Goal: Book appointment/travel/reservation

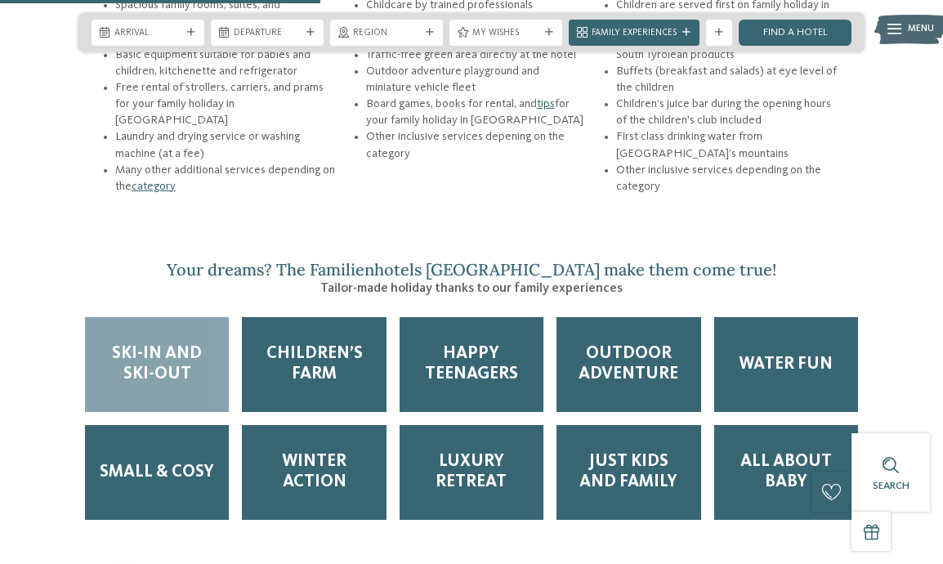
scroll to position [1988, 0]
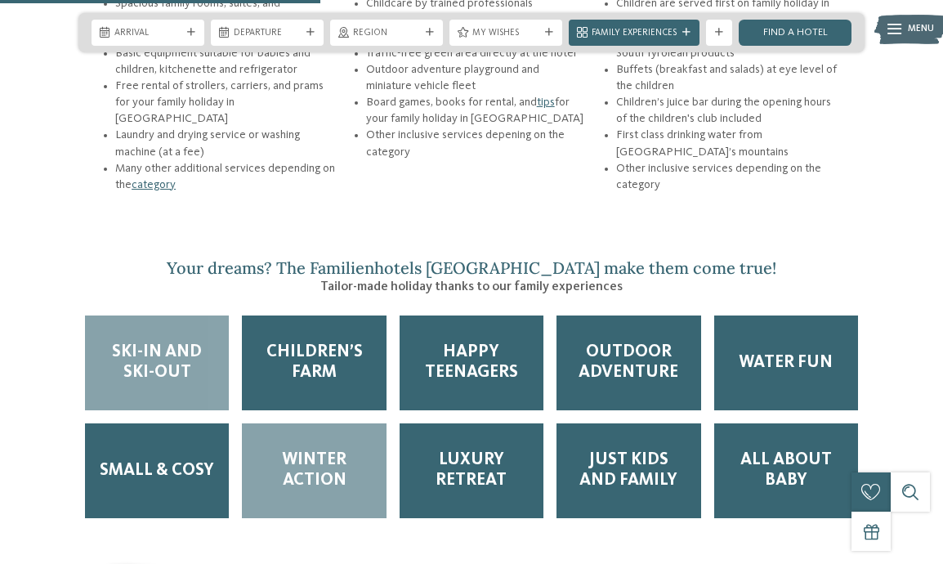
click at [340, 450] on span "Winter Action" at bounding box center [314, 470] width 118 height 41
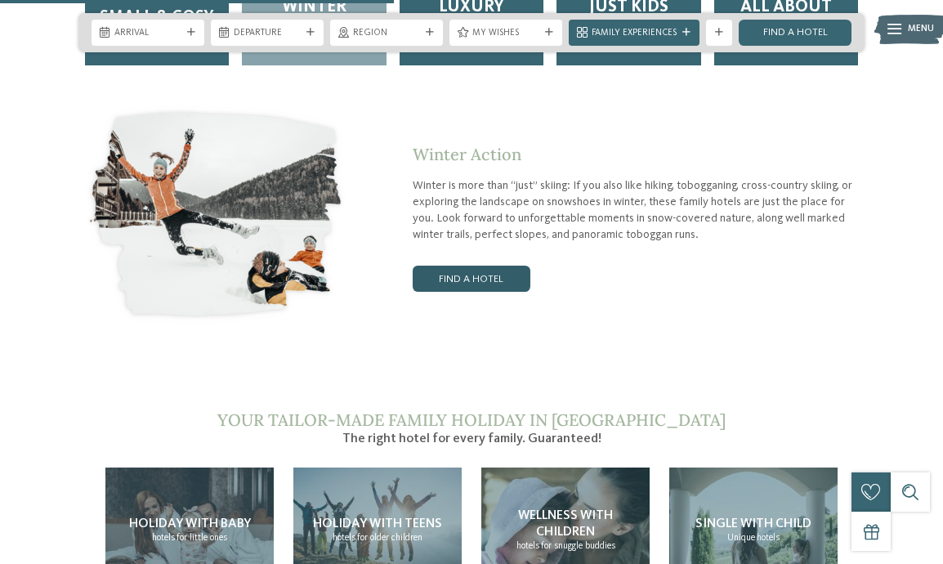
scroll to position [2442, 0]
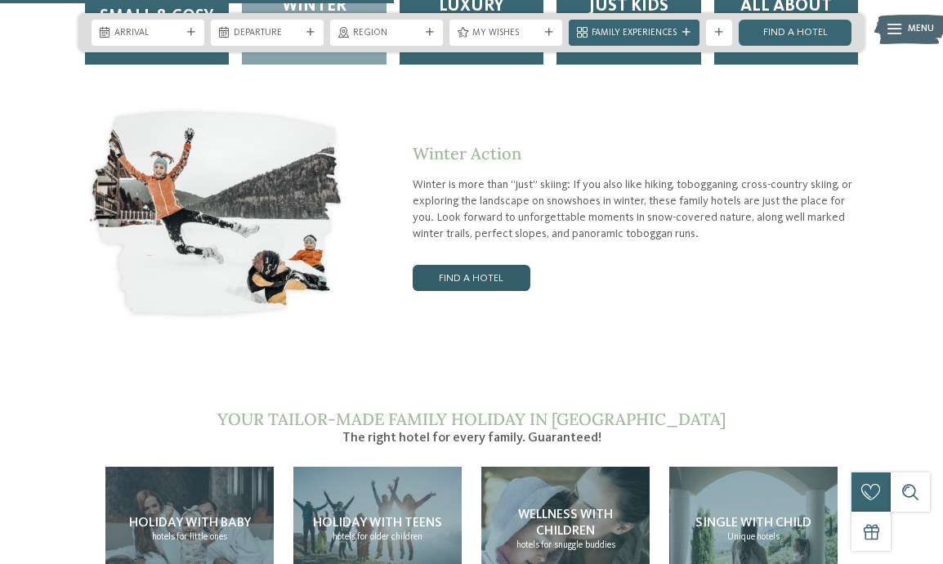
click at [489, 265] on link "Find a hotel" at bounding box center [472, 278] width 118 height 26
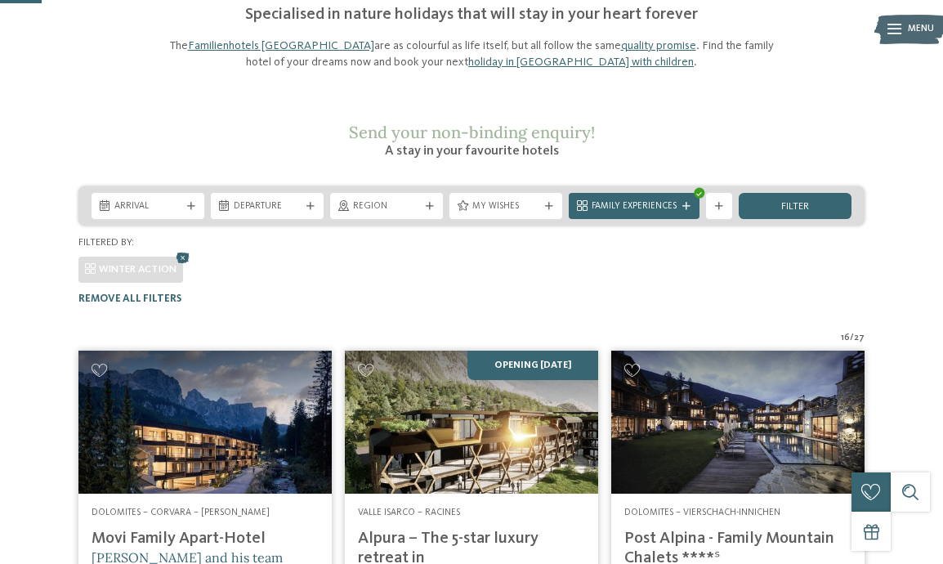
scroll to position [127, 0]
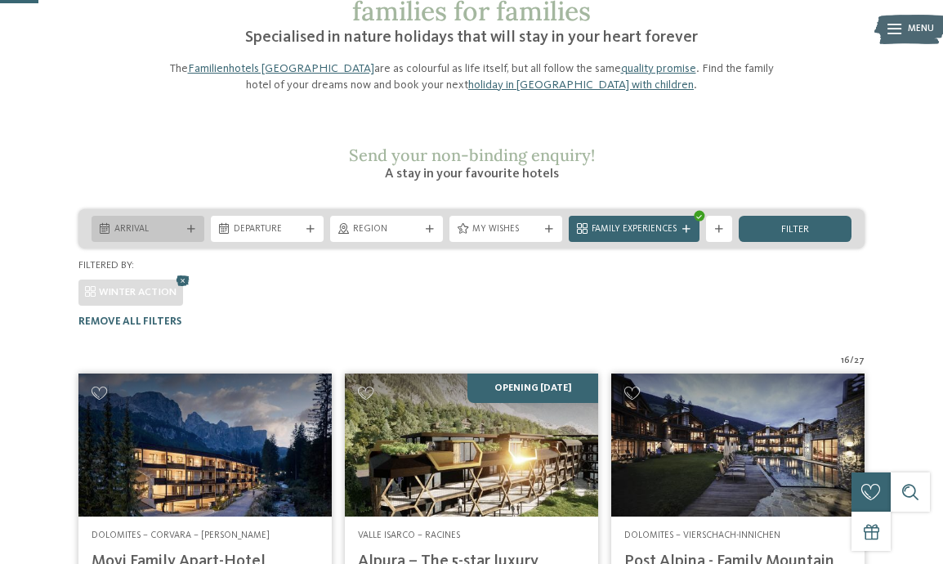
click at [192, 226] on icon at bounding box center [191, 230] width 8 height 8
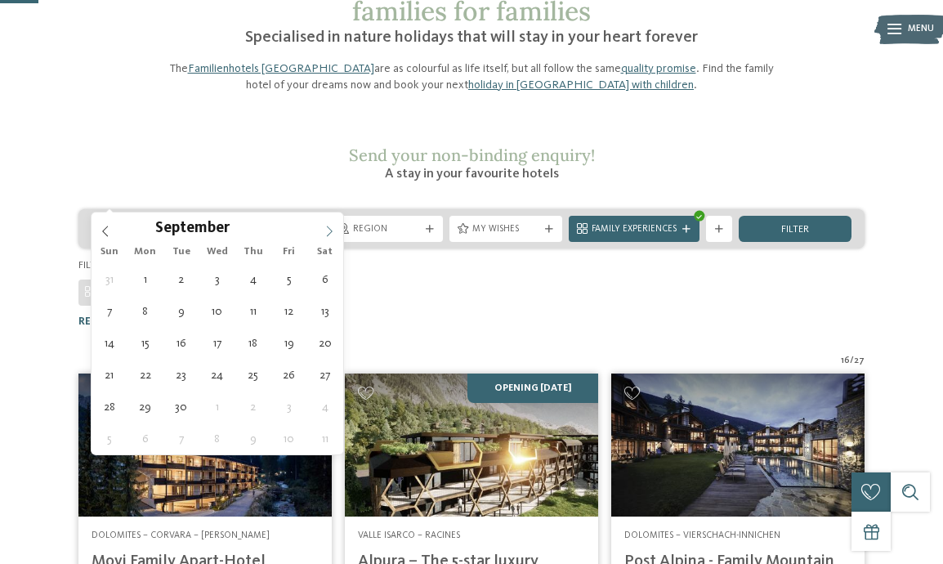
click at [331, 231] on icon at bounding box center [330, 231] width 6 height 11
type div "14.12.2025"
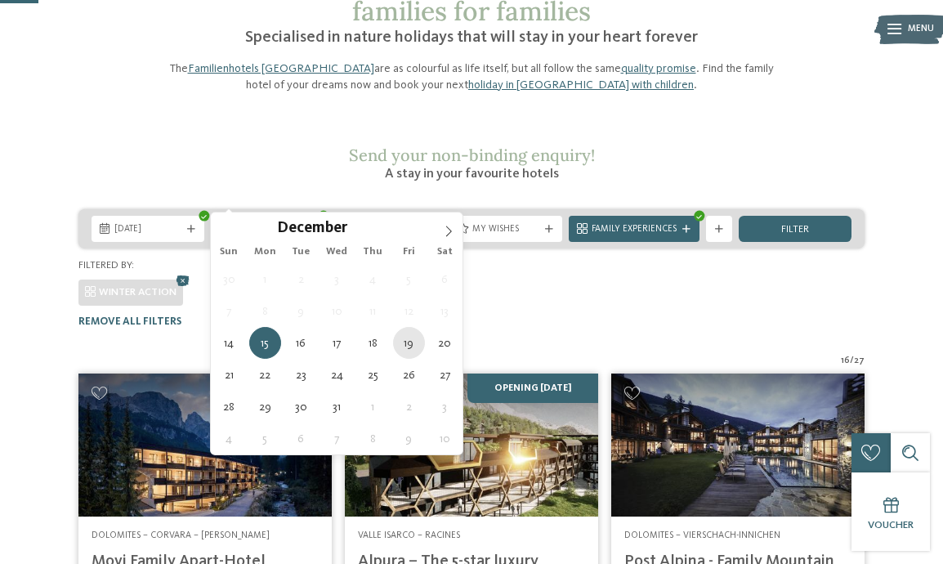
type div "19.12.2025"
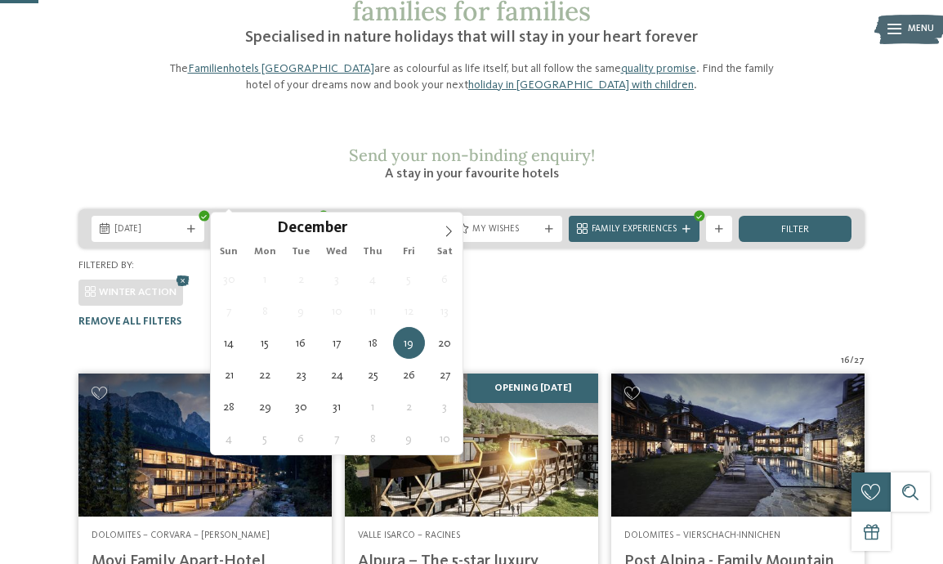
click at [311, 226] on icon at bounding box center [310, 230] width 8 height 8
click at [497, 355] on div "16 / 27" at bounding box center [471, 361] width 786 height 13
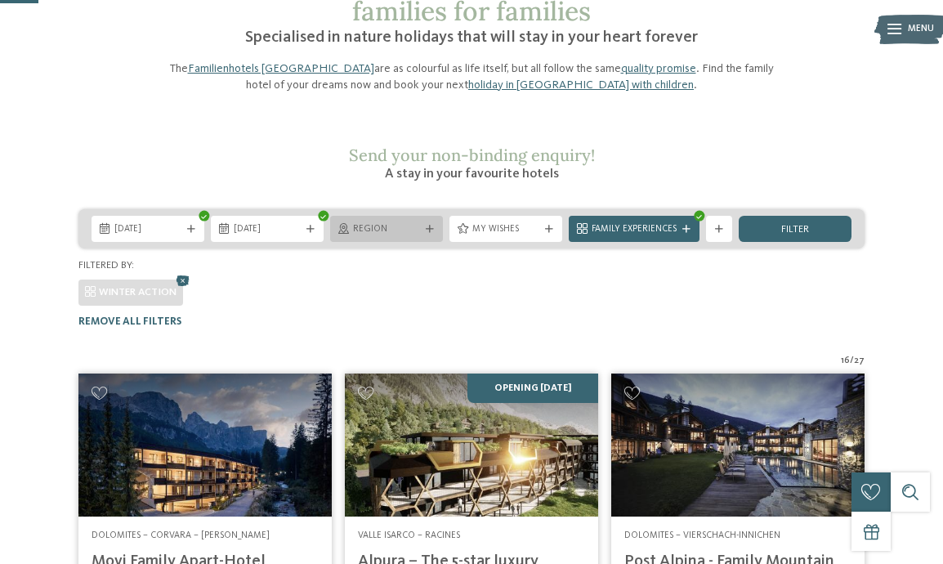
click at [432, 226] on icon at bounding box center [430, 230] width 8 height 8
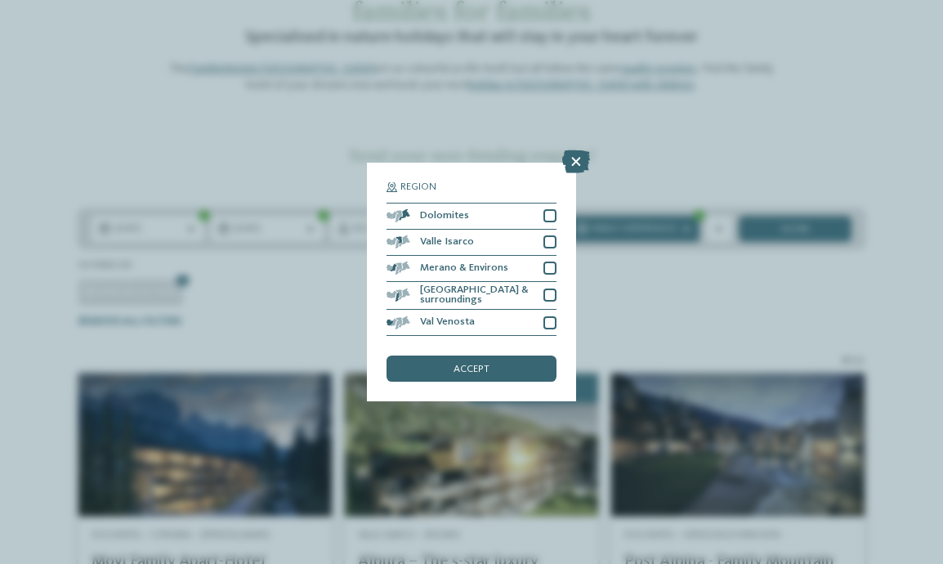
click at [632, 280] on div "Region Dolomites" at bounding box center [471, 282] width 943 height 564
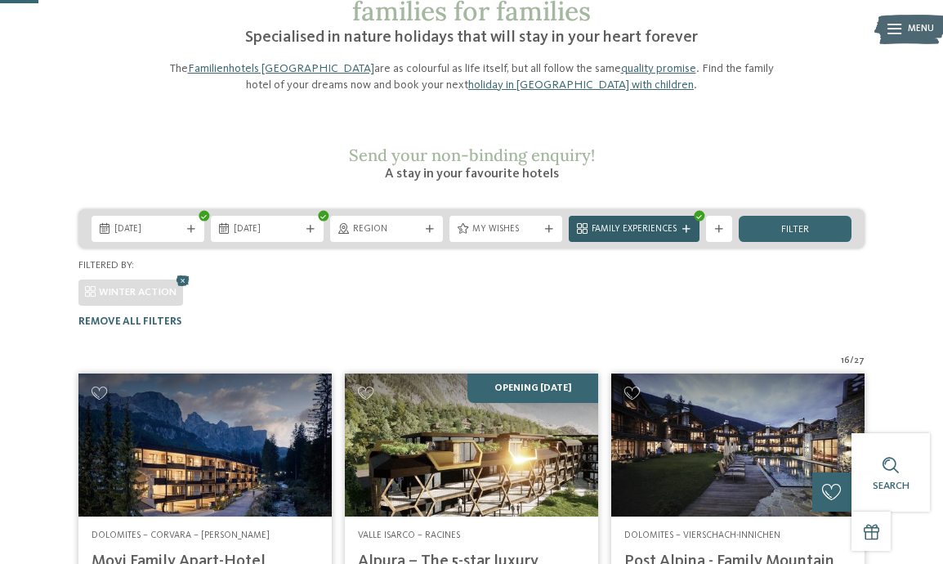
click at [684, 226] on icon at bounding box center [686, 230] width 8 height 8
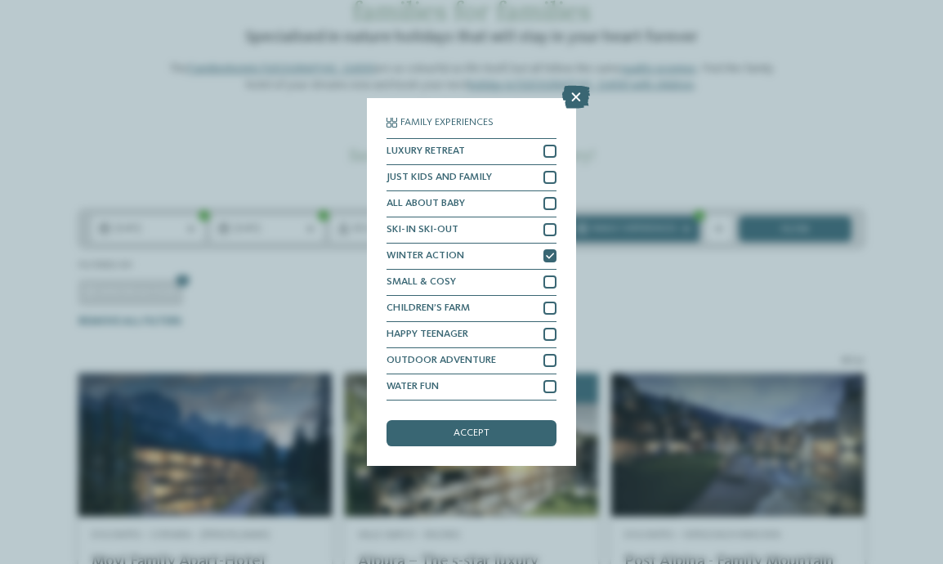
click at [695, 281] on div "Family Experiences LUXURY RETREAT JUST KIDS AND FAMILY" at bounding box center [471, 282] width 943 height 564
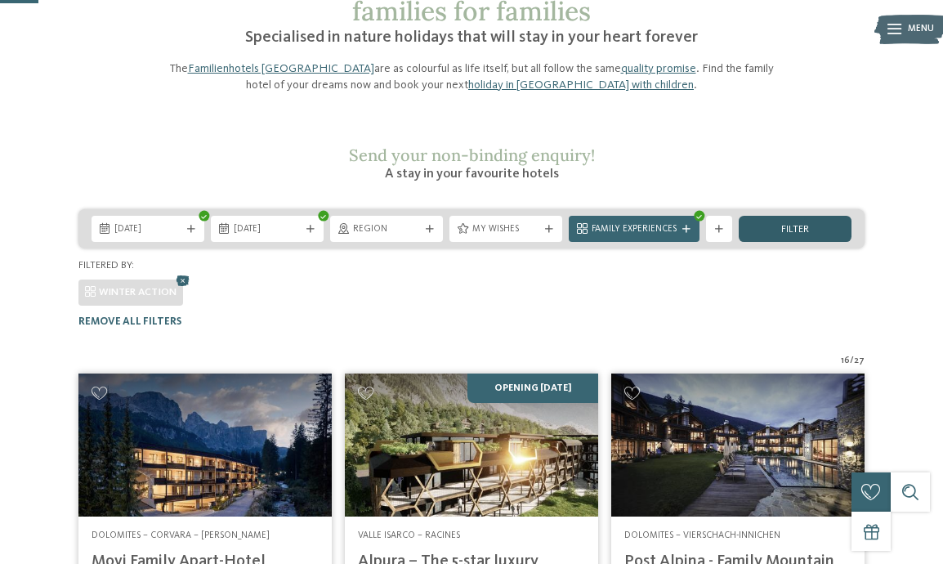
click at [817, 216] on div "filter" at bounding box center [795, 229] width 113 height 26
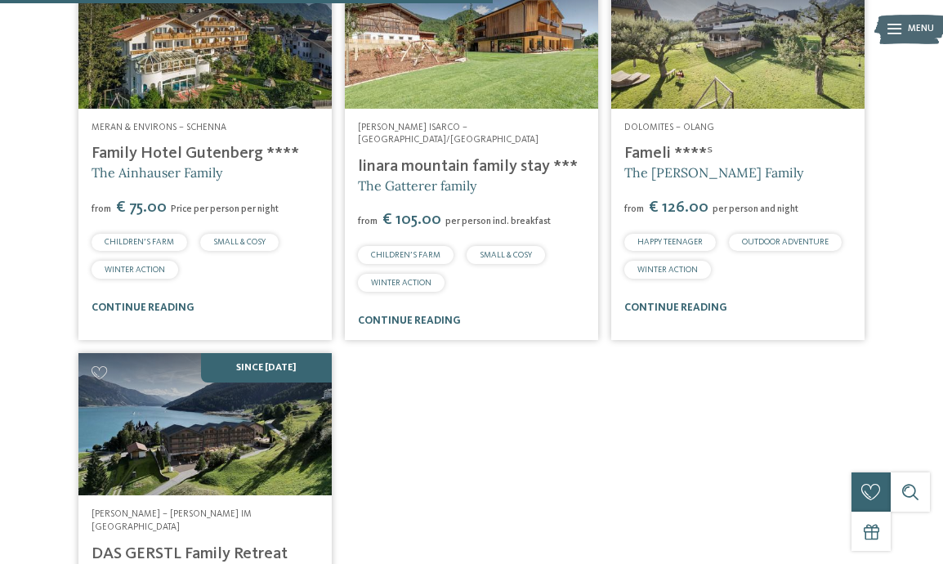
scroll to position [992, 0]
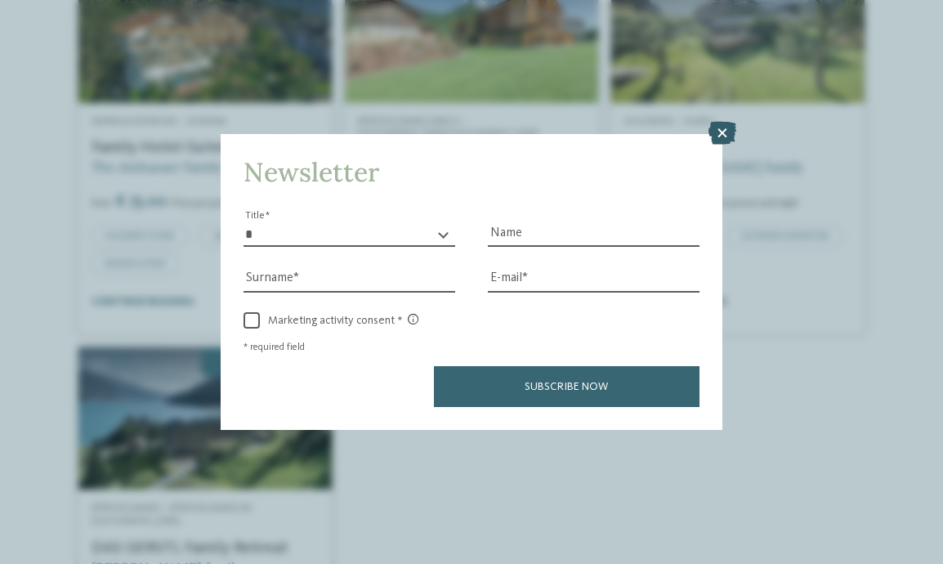
click at [726, 134] on icon at bounding box center [723, 133] width 28 height 23
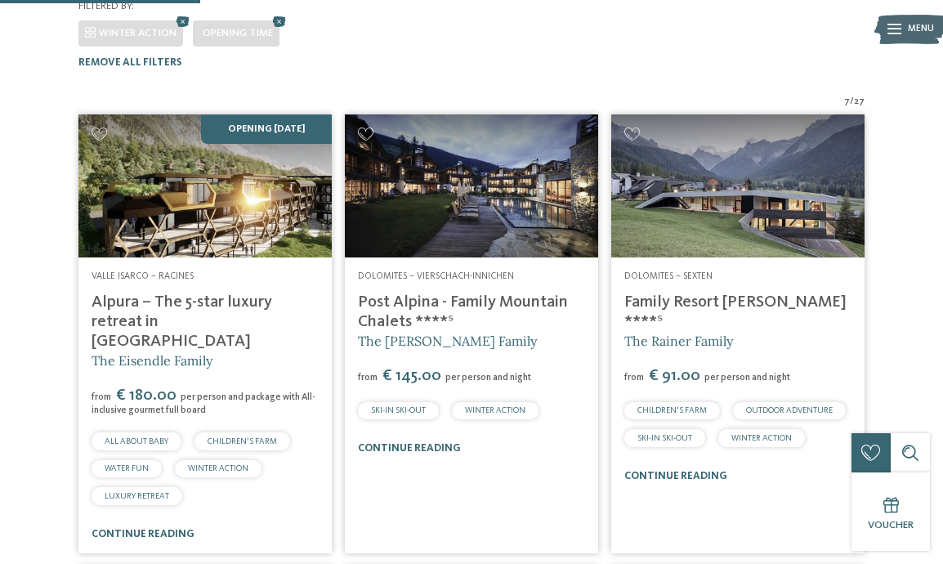
scroll to position [382, 0]
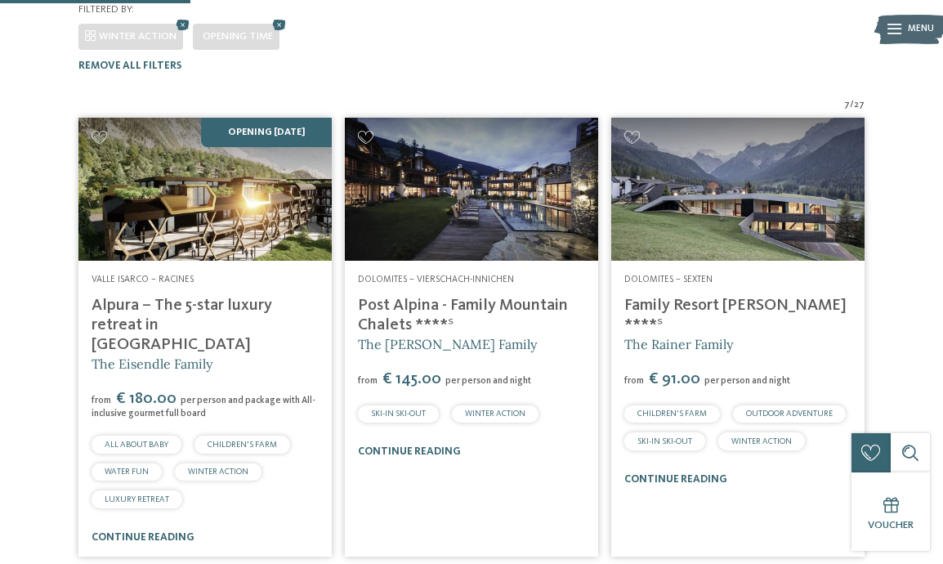
click at [715, 186] on img at bounding box center [737, 189] width 253 height 142
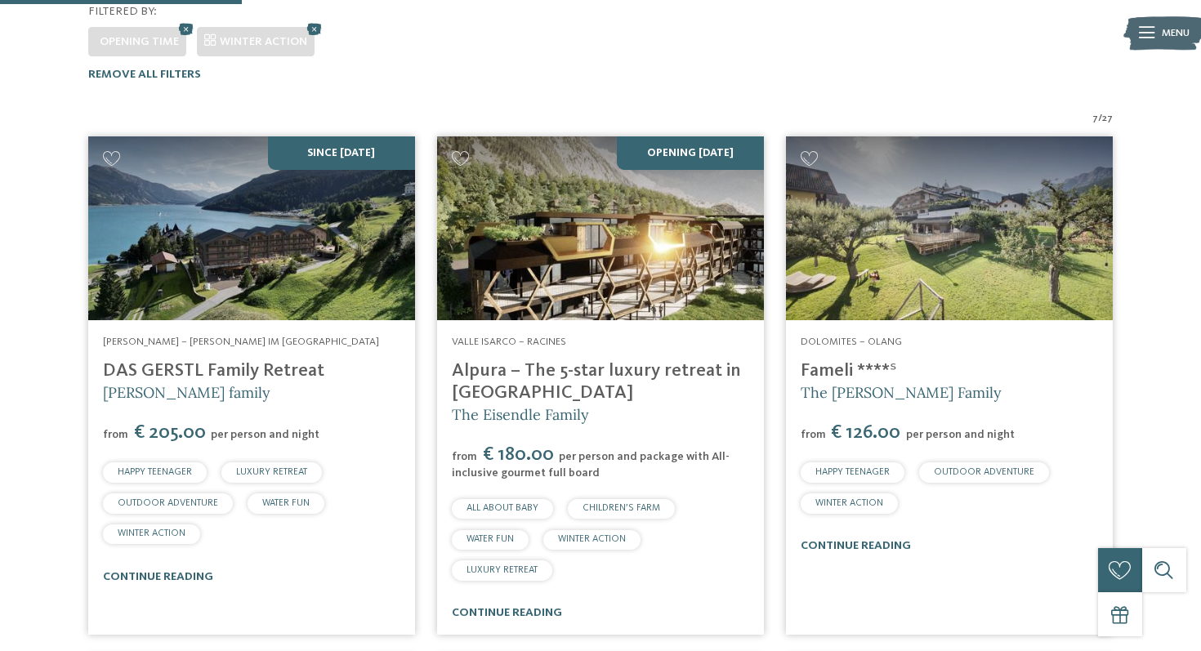
scroll to position [438, 0]
